Goal: Task Accomplishment & Management: Complete application form

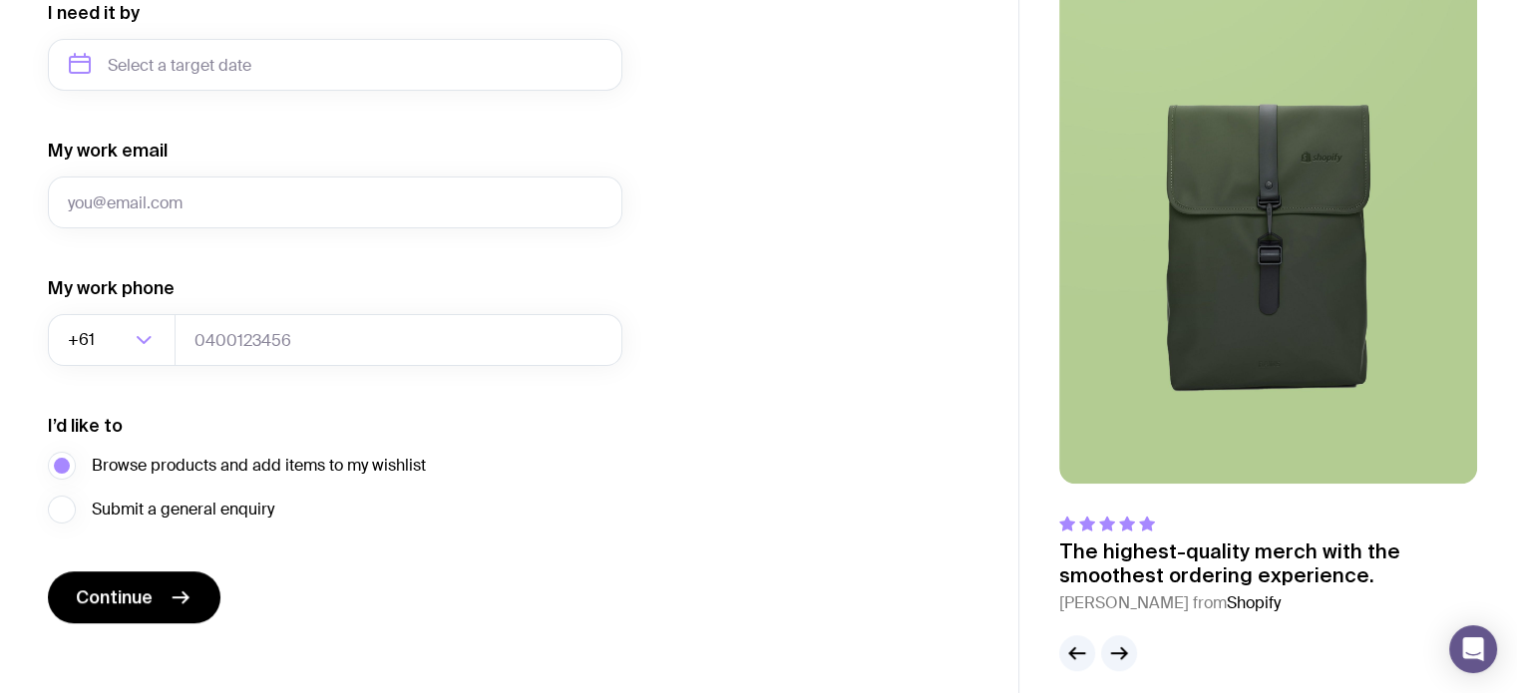
scroll to position [997, 0]
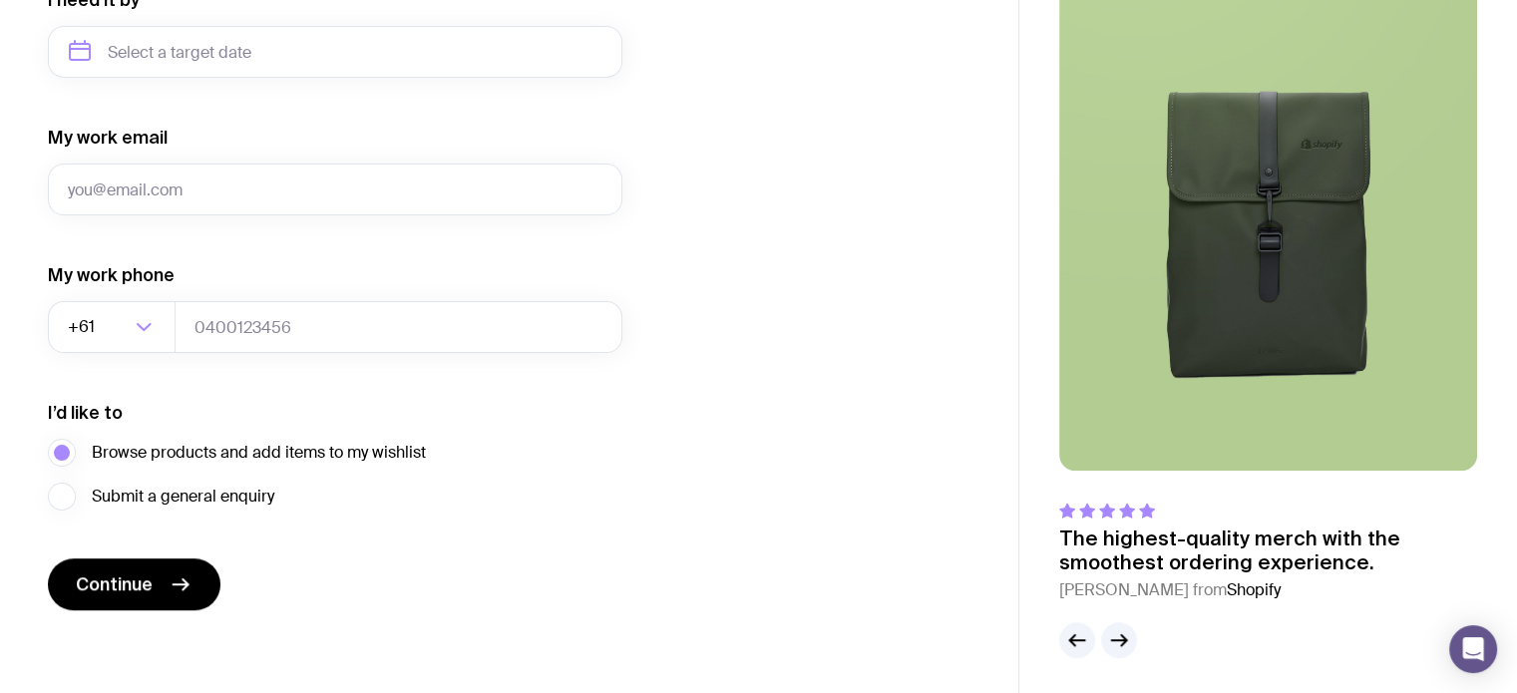
click at [1273, 302] on img at bounding box center [1268, 220] width 418 height 502
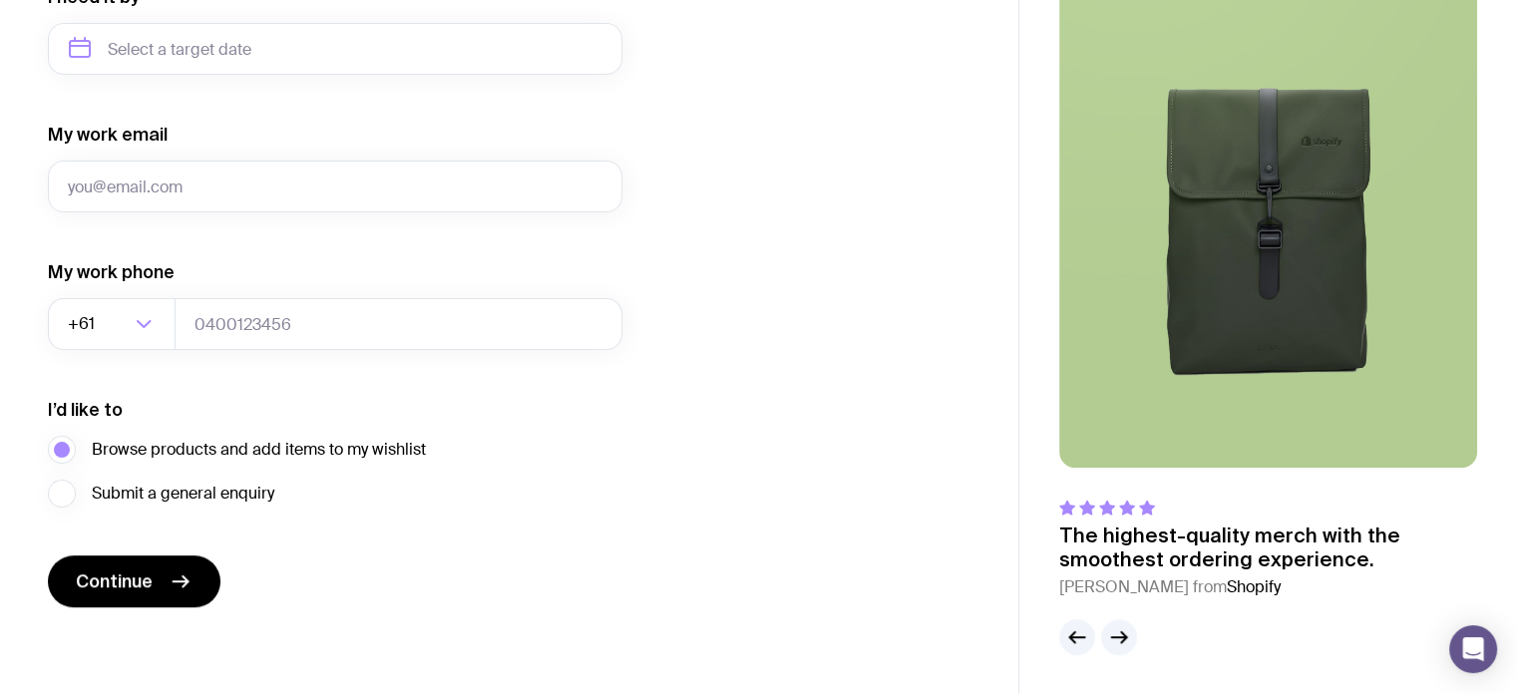
scroll to position [1001, 0]
click at [1116, 632] on icon "button" at bounding box center [1119, 636] width 24 height 24
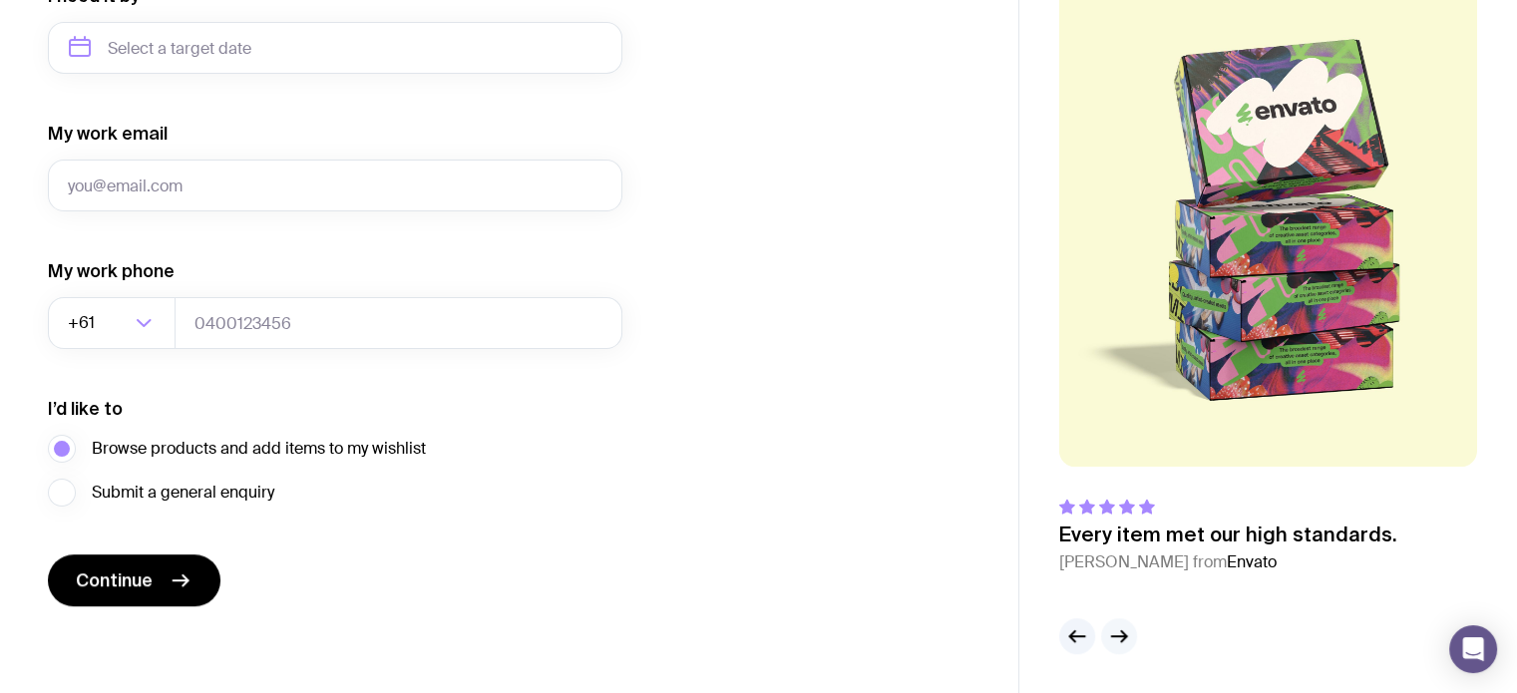
click at [1114, 633] on icon "button" at bounding box center [1119, 636] width 24 height 24
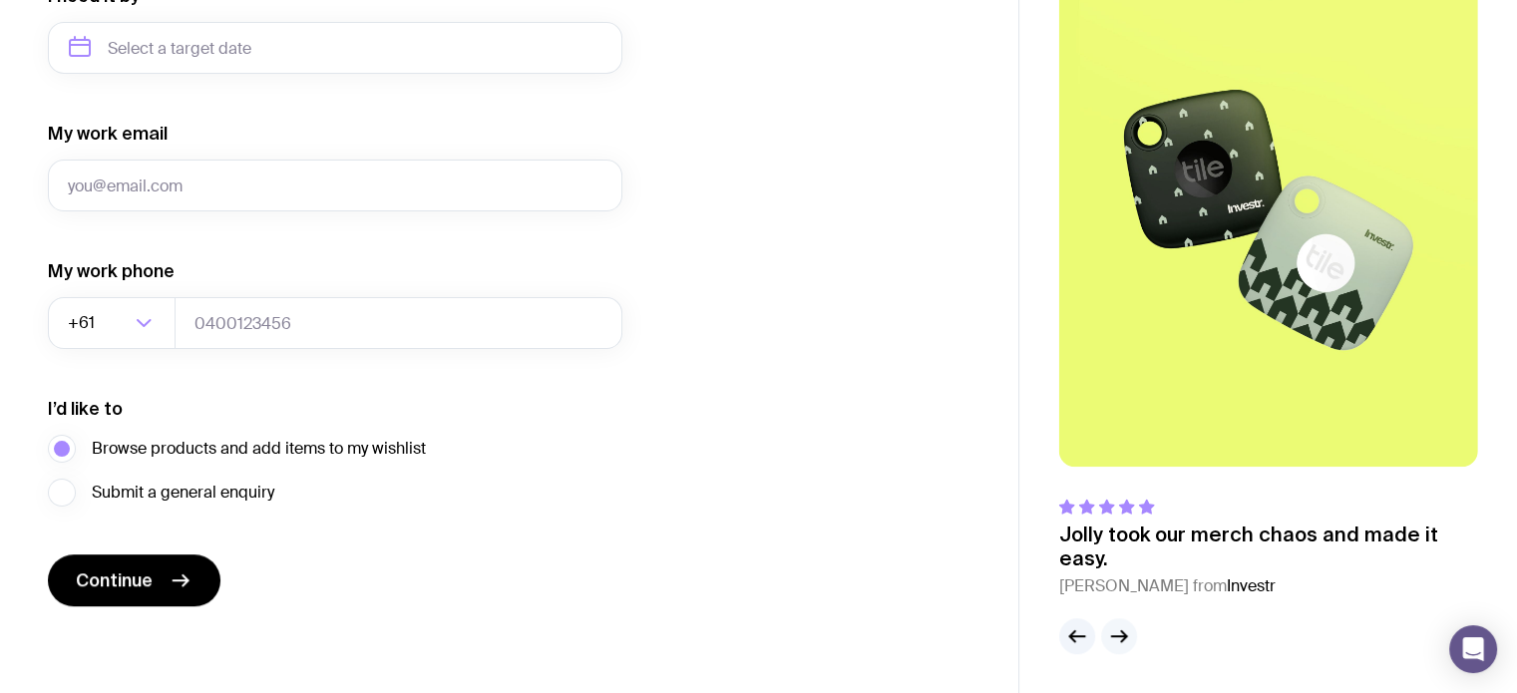
click at [1114, 633] on icon "button" at bounding box center [1119, 636] width 24 height 24
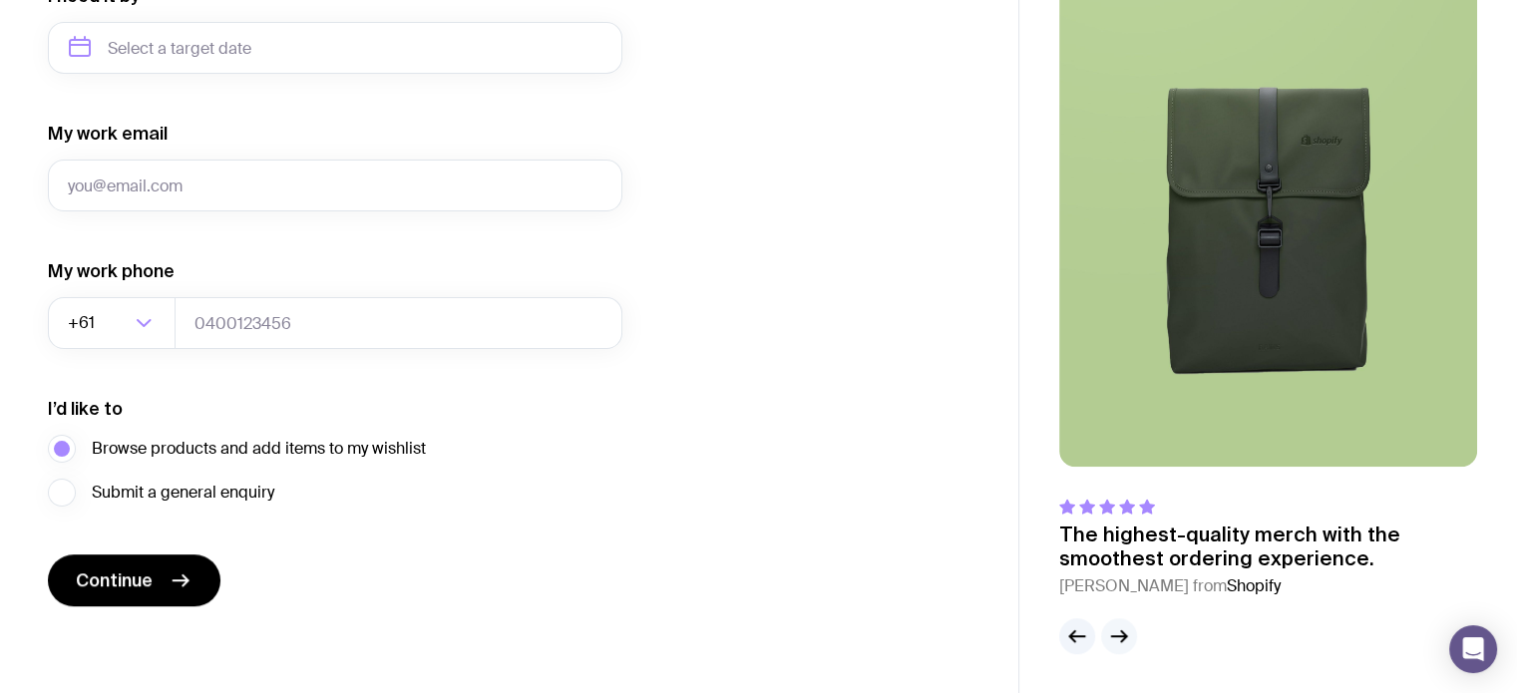
click at [1114, 633] on icon "button" at bounding box center [1119, 636] width 24 height 24
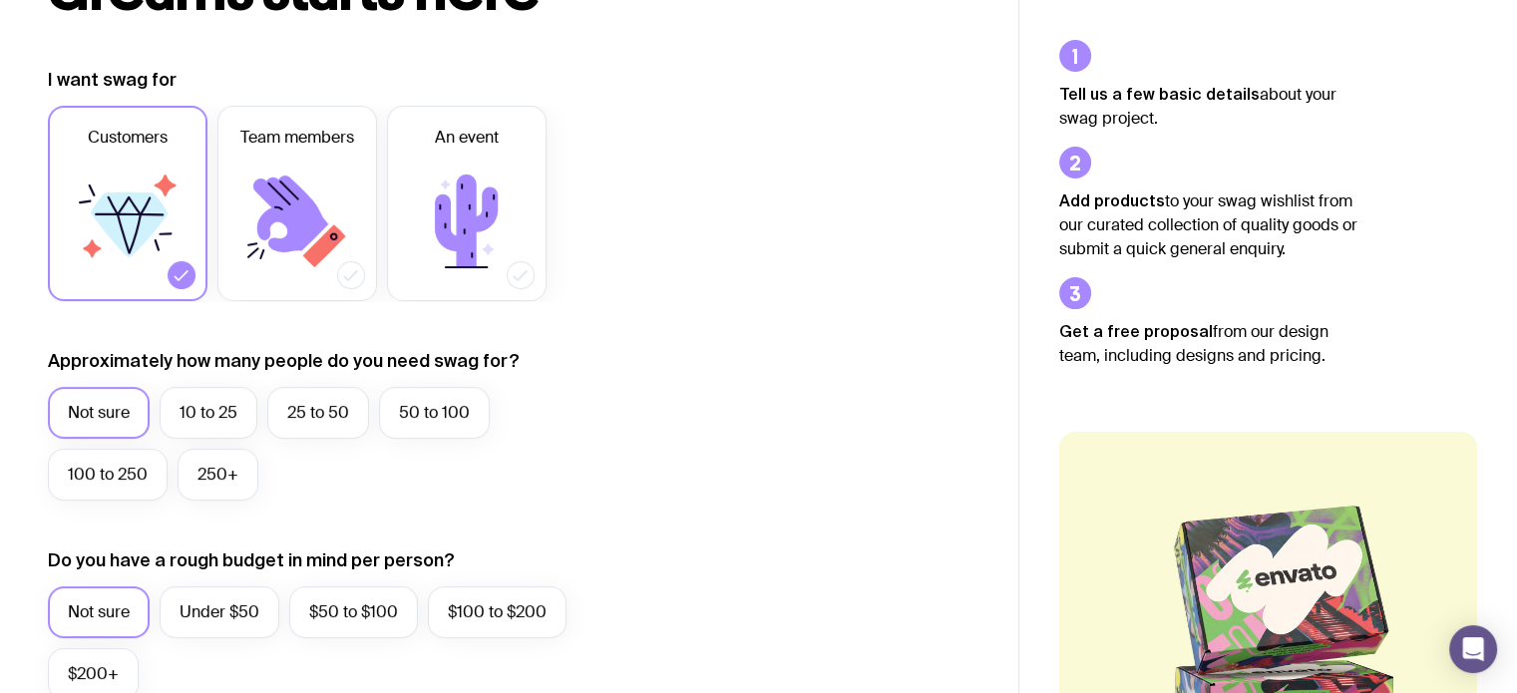
scroll to position [0, 0]
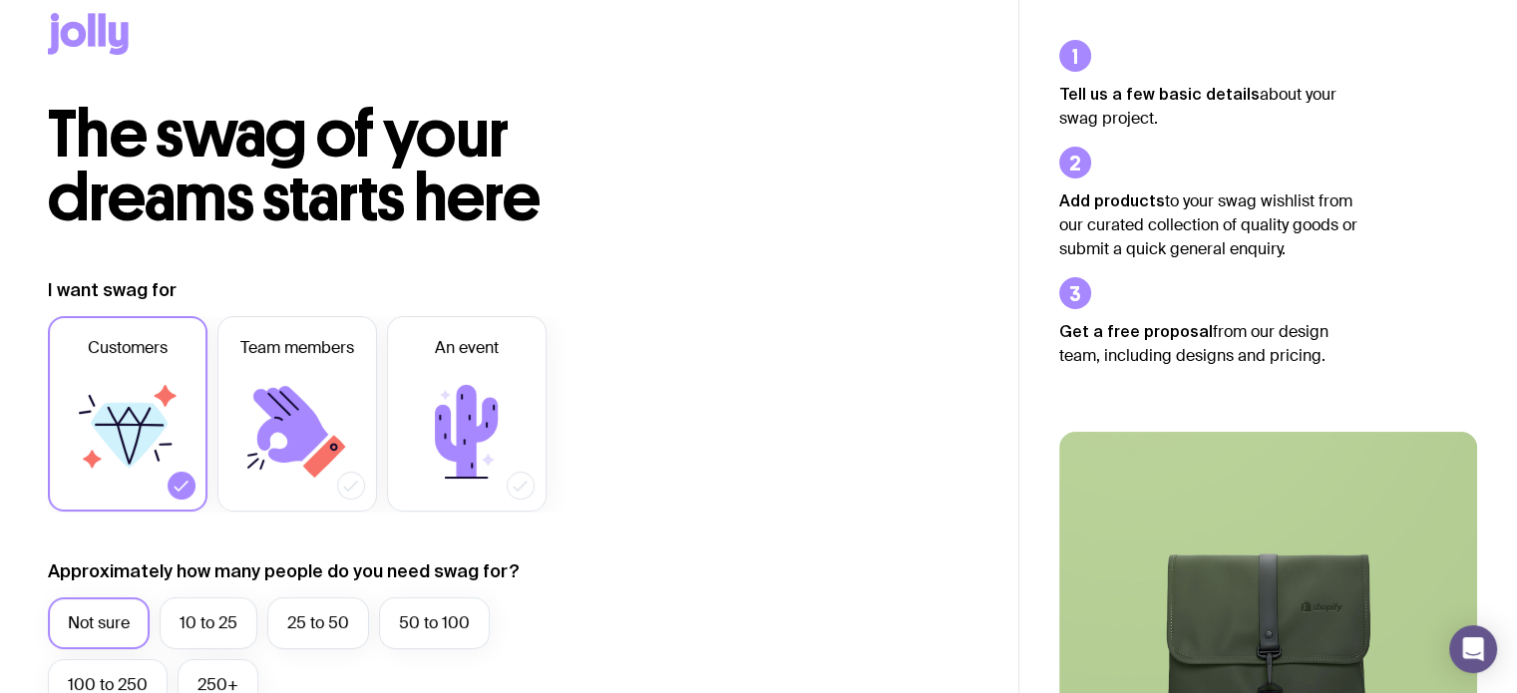
scroll to position [4, 0]
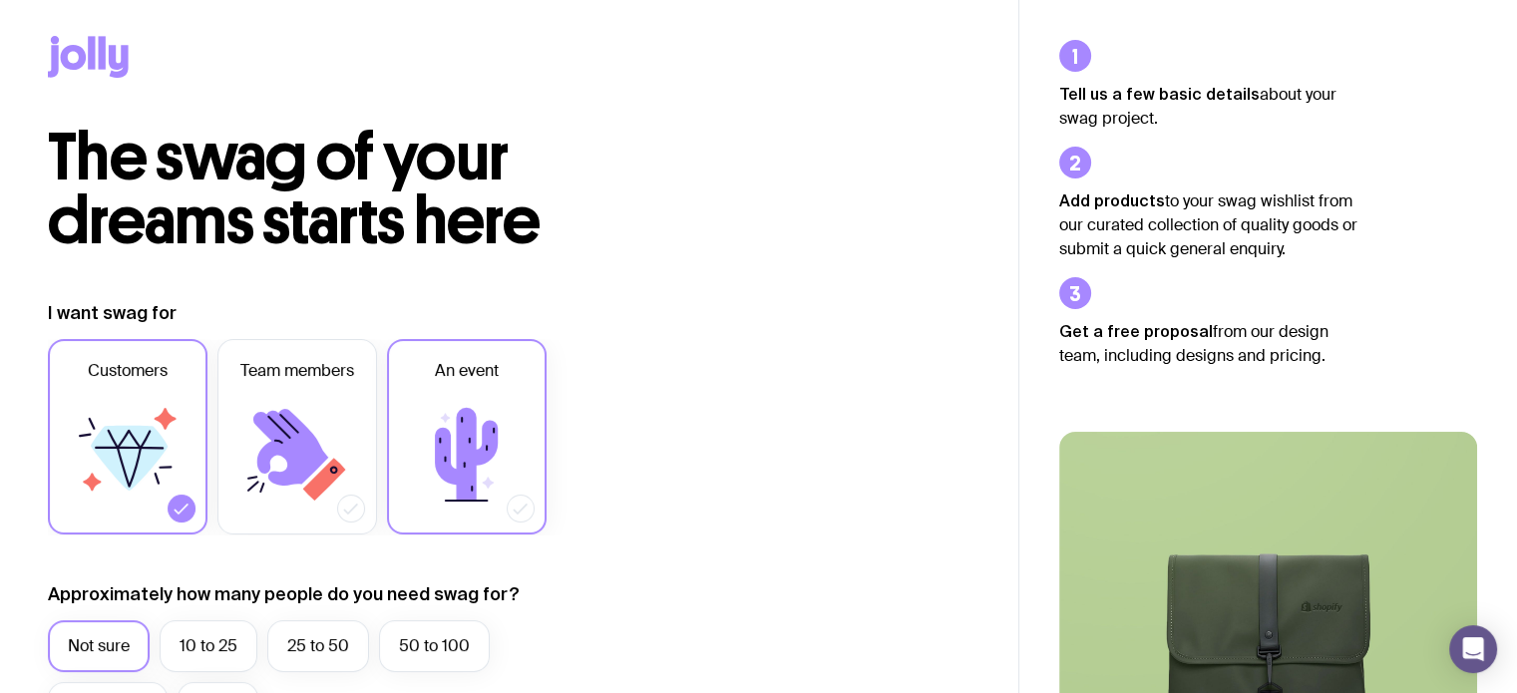
click at [480, 402] on icon at bounding box center [467, 455] width 120 height 120
click at [0, 0] on input "An event" at bounding box center [0, 0] width 0 height 0
click at [351, 416] on icon at bounding box center [297, 455] width 120 height 120
click at [0, 0] on input "Team members" at bounding box center [0, 0] width 0 height 0
click at [214, 416] on div "Customers Team members An event" at bounding box center [335, 436] width 574 height 195
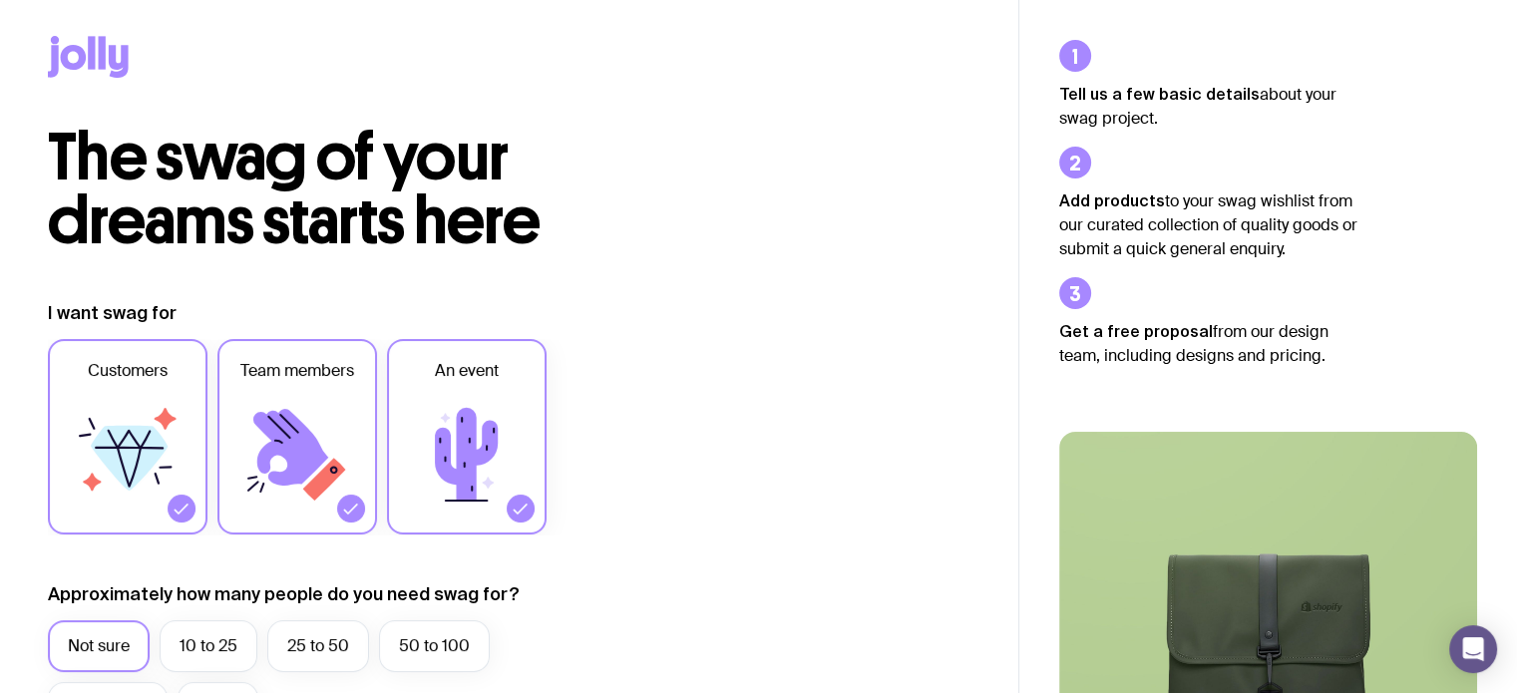
click at [296, 411] on icon at bounding box center [297, 455] width 120 height 120
click at [0, 0] on input "Team members" at bounding box center [0, 0] width 0 height 0
click at [494, 443] on icon at bounding box center [466, 454] width 63 height 93
click at [0, 0] on input "An event" at bounding box center [0, 0] width 0 height 0
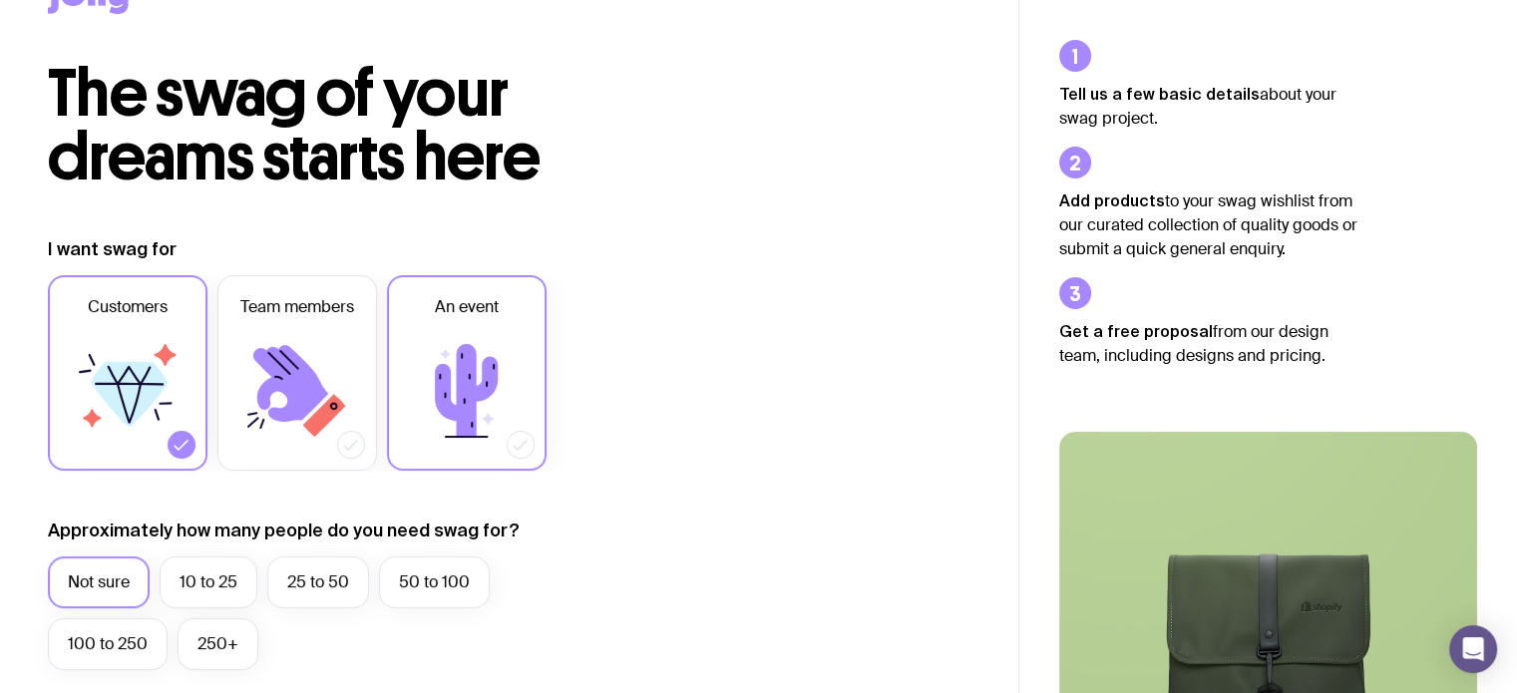
scroll to position [203, 0]
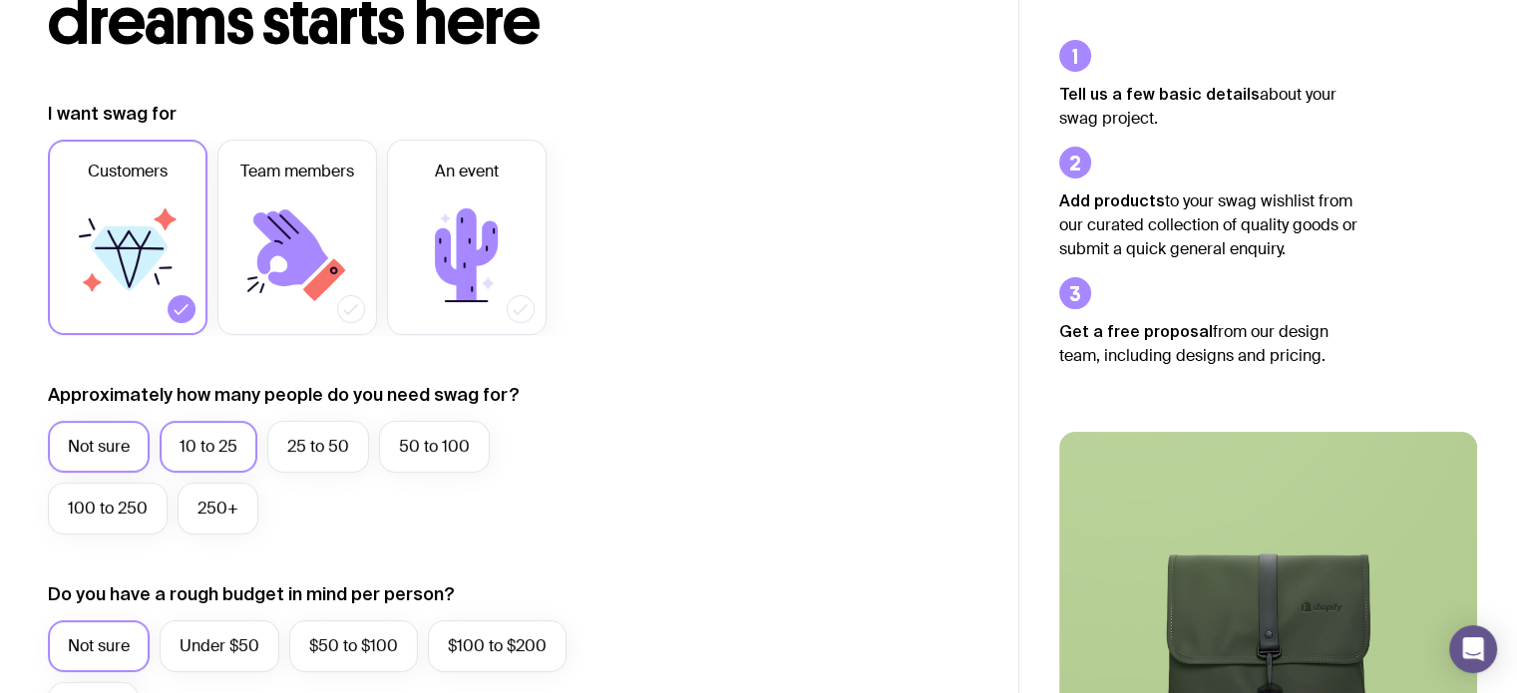
click at [217, 449] on label "10 to 25" at bounding box center [209, 447] width 98 height 52
click at [0, 0] on input "10 to 25" at bounding box center [0, 0] width 0 height 0
click at [223, 485] on label "250+" at bounding box center [218, 509] width 81 height 52
click at [0, 0] on input "250+" at bounding box center [0, 0] width 0 height 0
click at [219, 473] on div "Not sure 10 to 25 25 to 50 50 to 100 100 to 250 250+" at bounding box center [335, 483] width 574 height 124
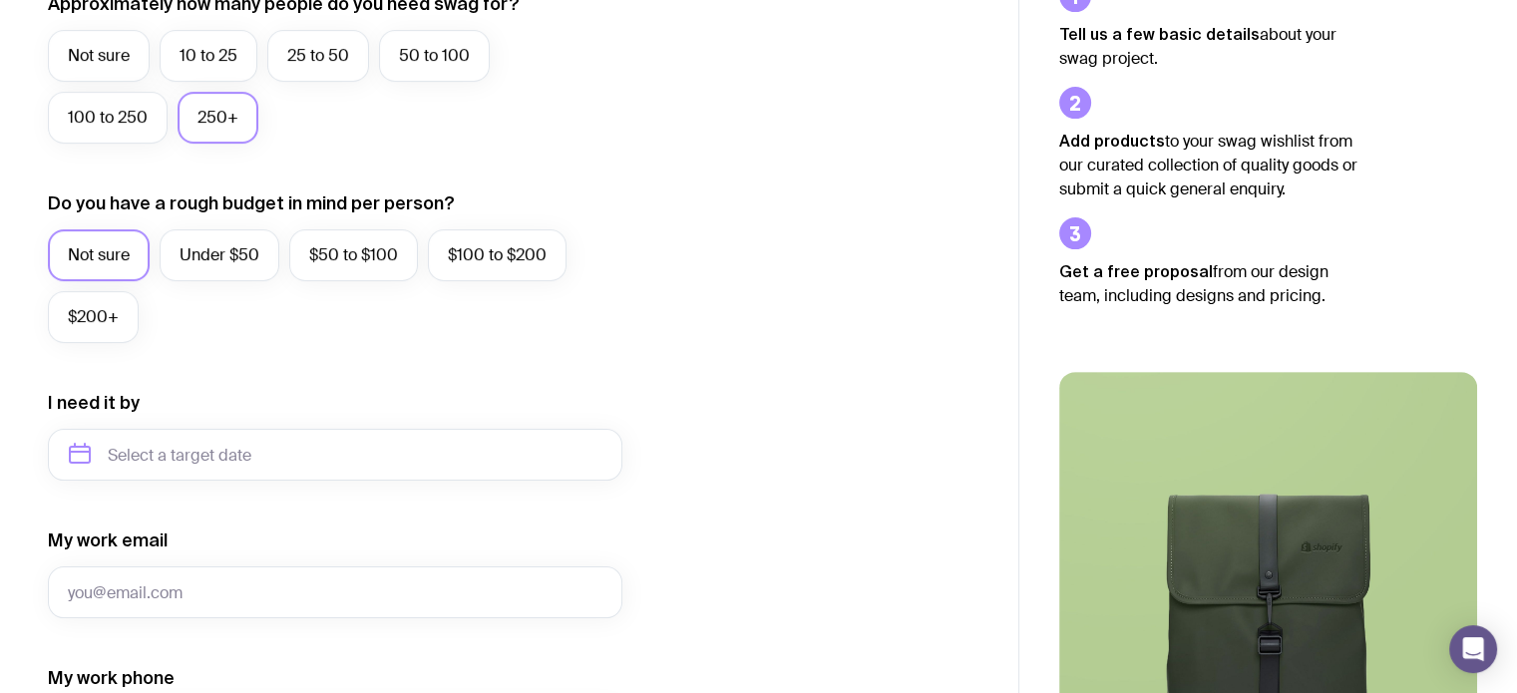
scroll to position [602, 0]
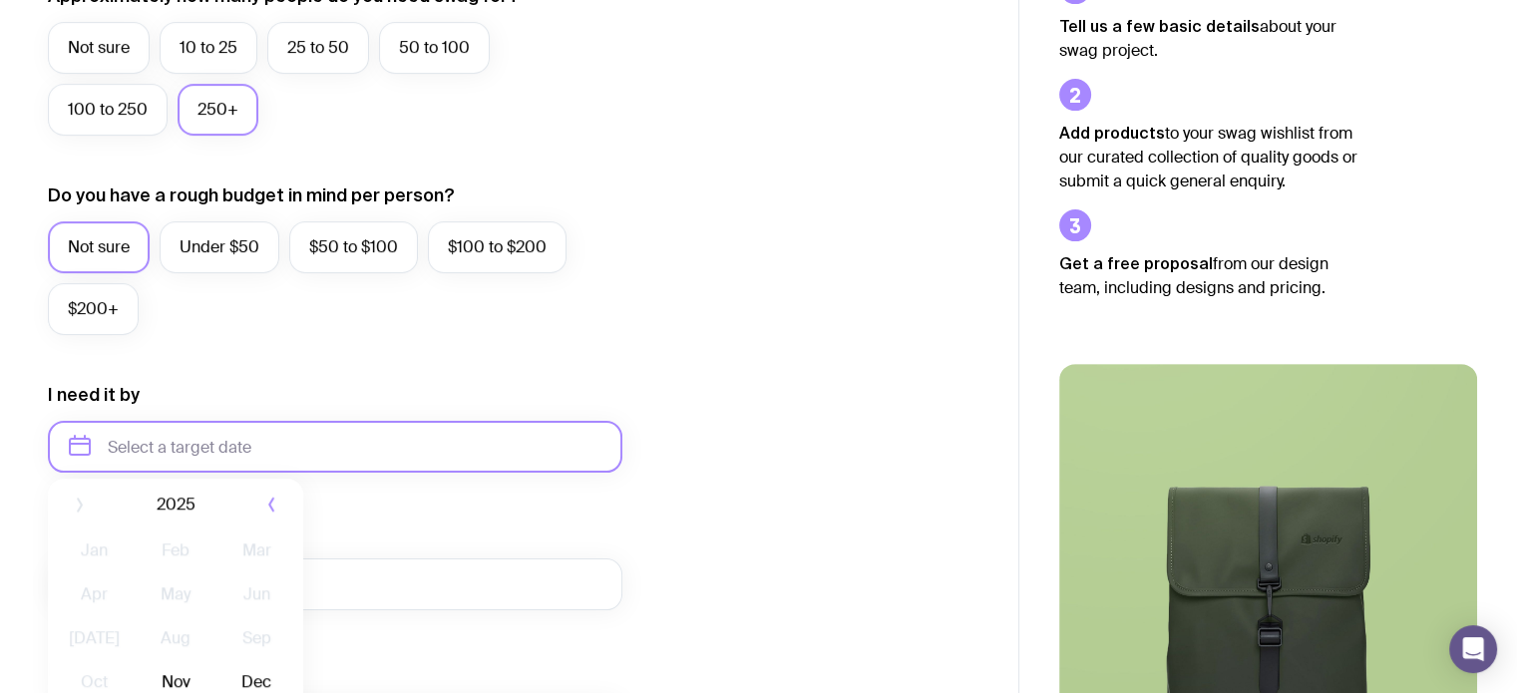
click at [202, 453] on input "text" at bounding box center [335, 447] width 574 height 52
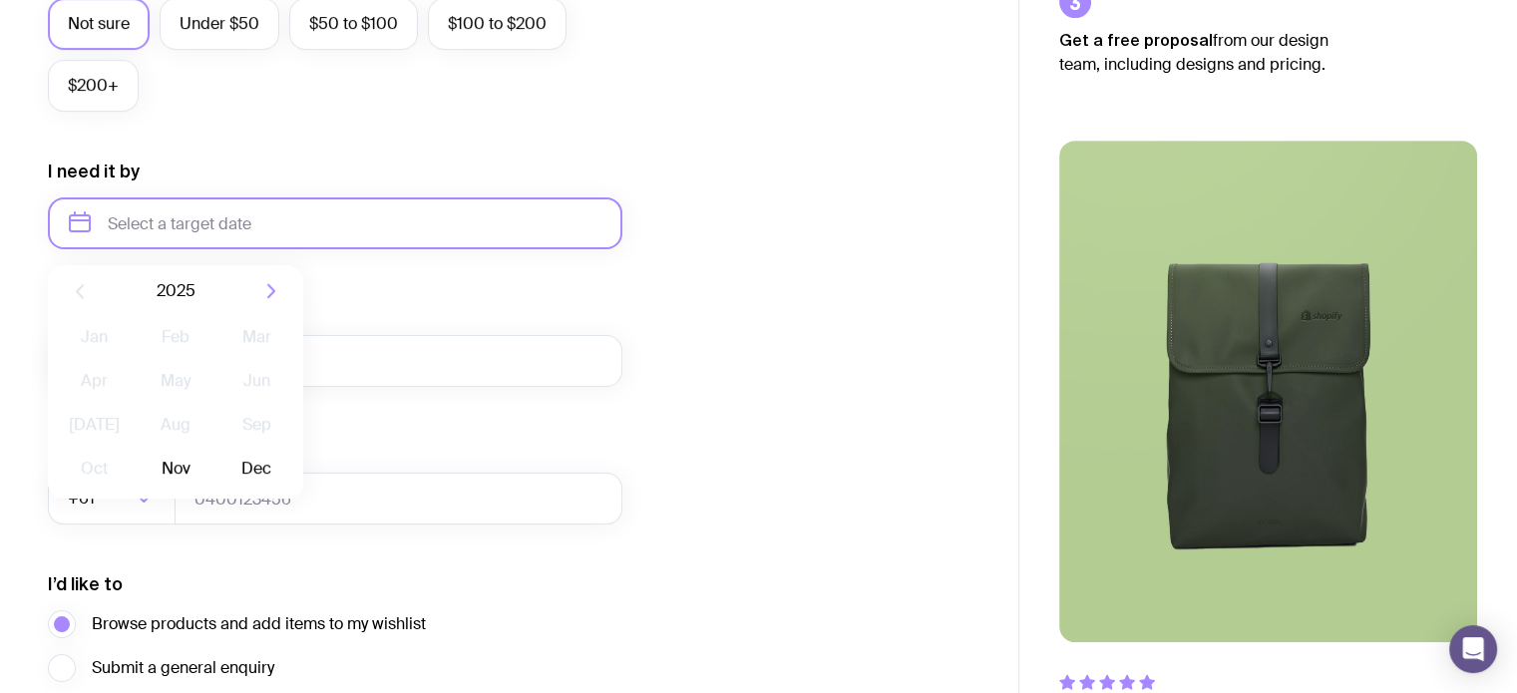
scroll to position [902, 0]
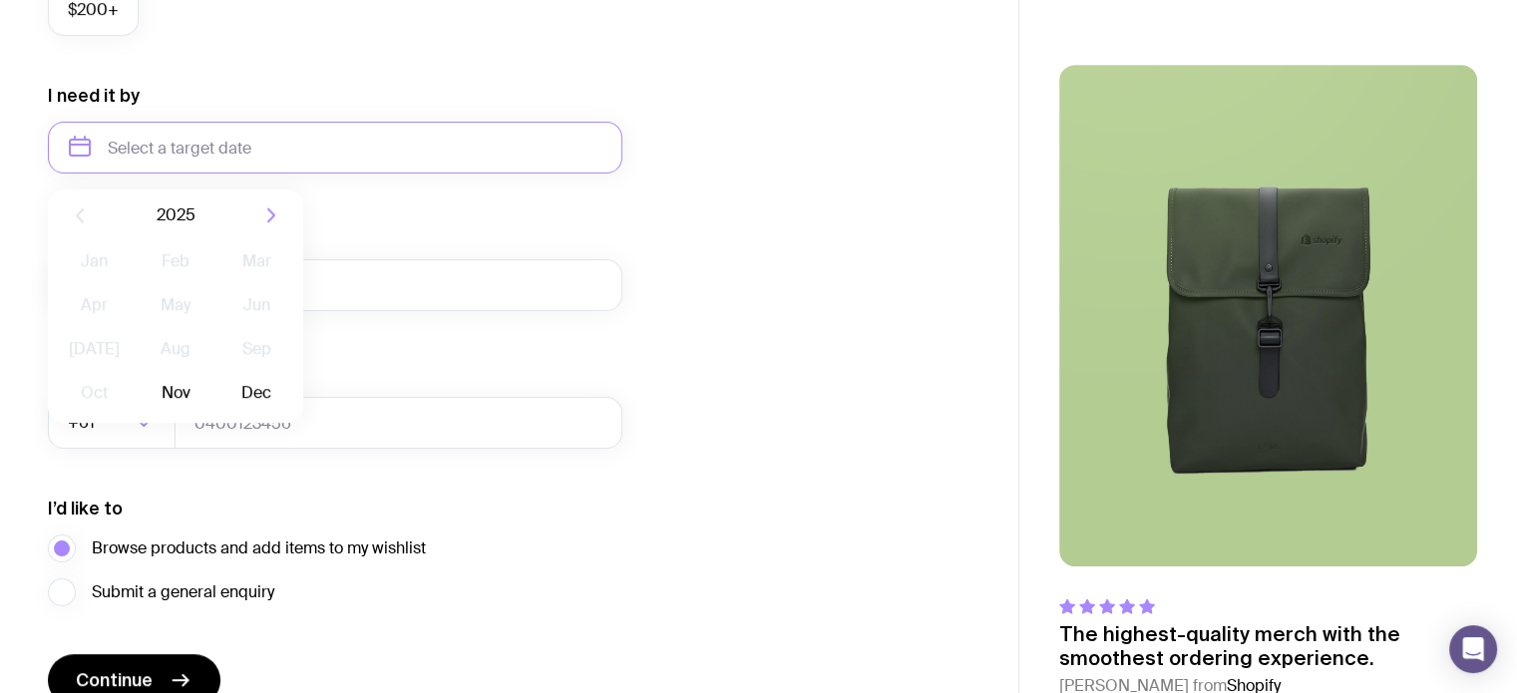
click at [667, 255] on div "I want swag for Customers Team members An event Approximately how many people d…" at bounding box center [509, 55] width 922 height 1302
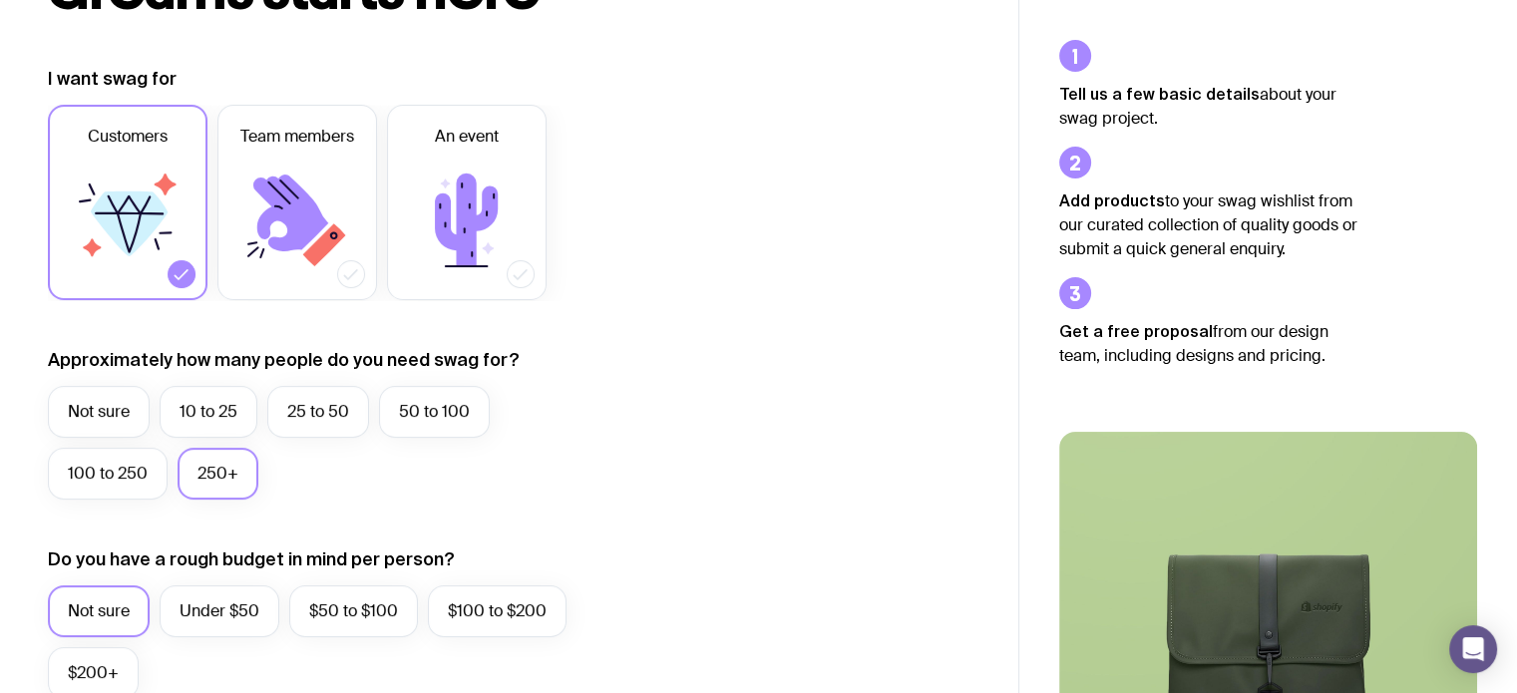
scroll to position [0, 0]
